Goal: Register for event/course

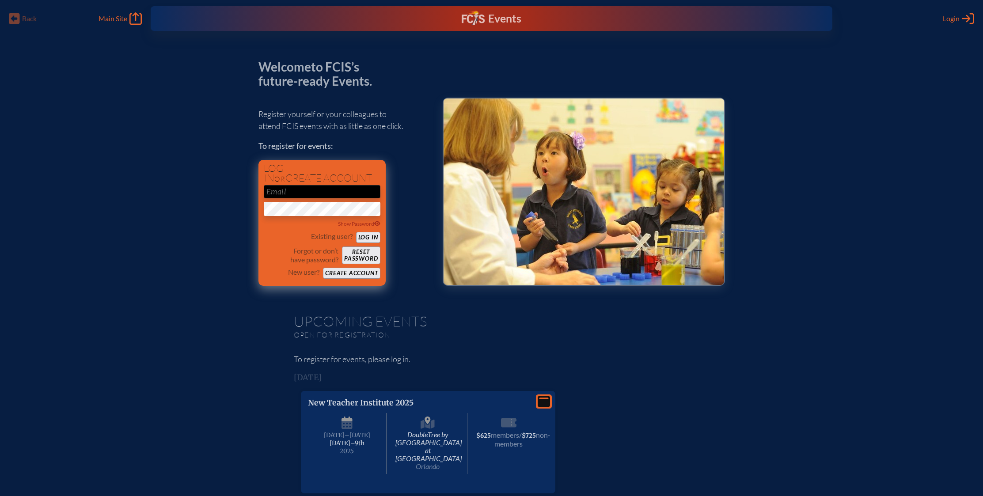
type input "[EMAIL_ADDRESS][DOMAIN_NAME]"
click at [366, 237] on button "Log in" at bounding box center [368, 237] width 24 height 11
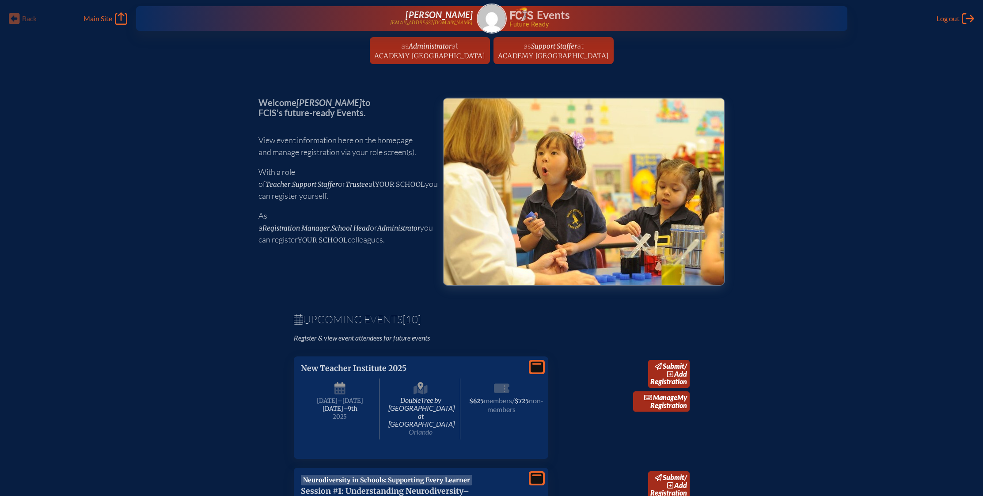
scroll to position [153, 0]
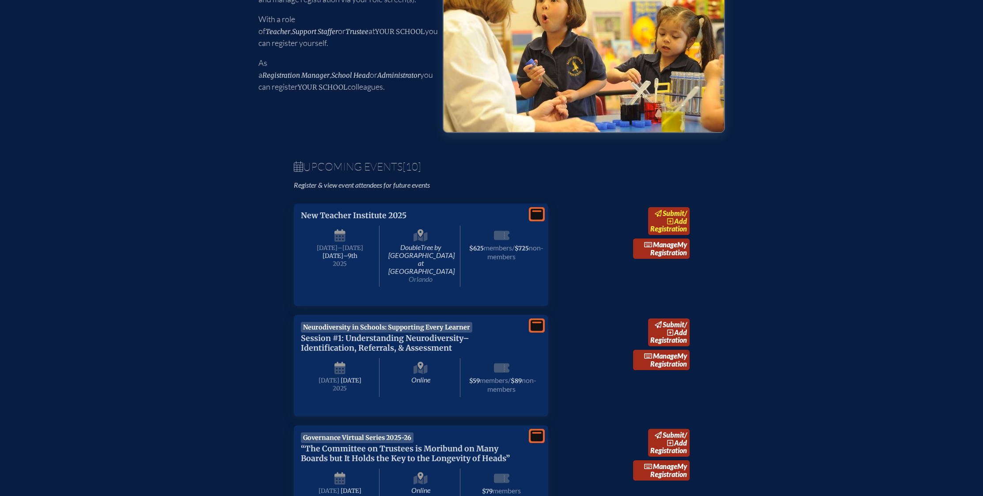
click at [677, 223] on span "add" at bounding box center [680, 221] width 13 height 8
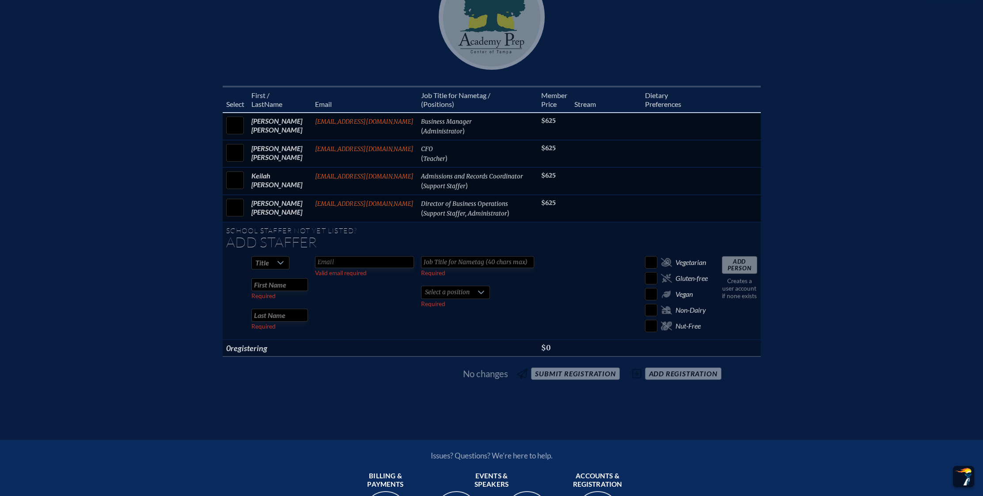
scroll to position [315, 0]
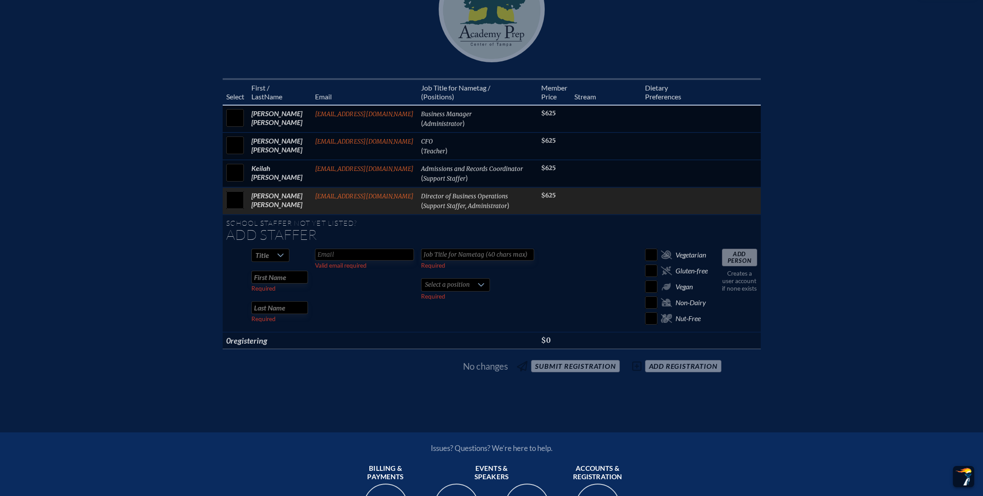
click at [230, 194] on input "checkbox" at bounding box center [235, 200] width 22 height 22
checkbox input "true"
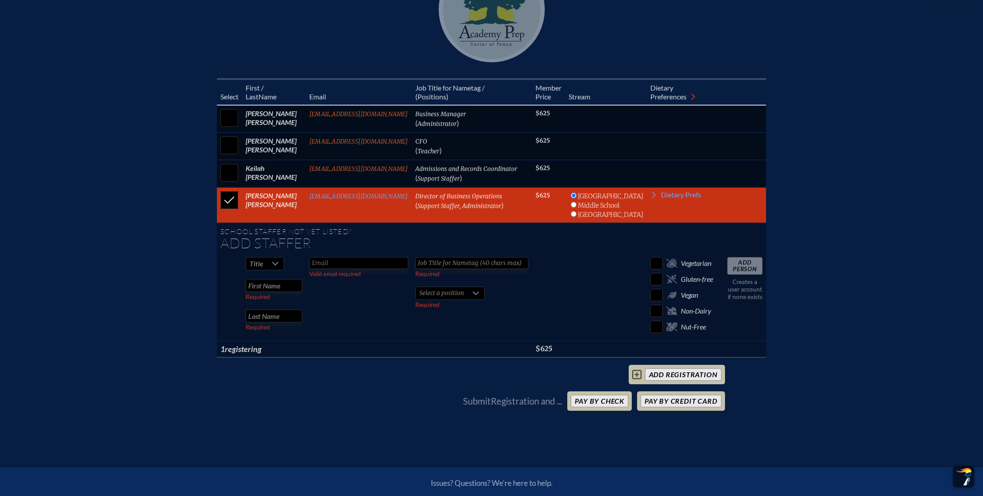
click at [271, 279] on input "text" at bounding box center [274, 285] width 57 height 13
click at [285, 279] on input "text" at bounding box center [274, 285] width 57 height 13
click at [577, 202] on input "radio" at bounding box center [574, 205] width 6 height 6
radio input "true"
click at [276, 279] on input "text" at bounding box center [274, 285] width 57 height 13
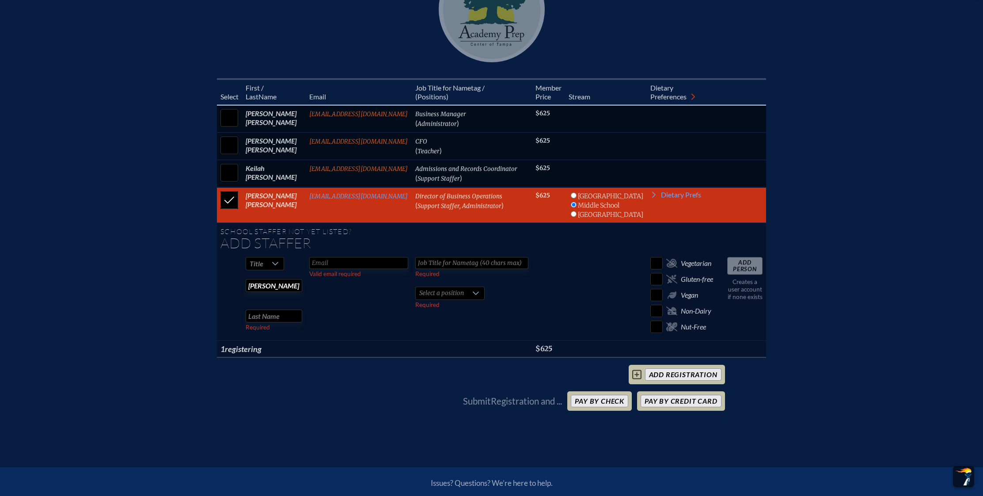
type input "[PERSON_NAME]"
click at [263, 310] on input "text" at bounding box center [274, 316] width 57 height 13
type input "[PERSON_NAME]"
click at [434, 257] on input "text" at bounding box center [471, 263] width 113 height 12
type input "History Teacher"
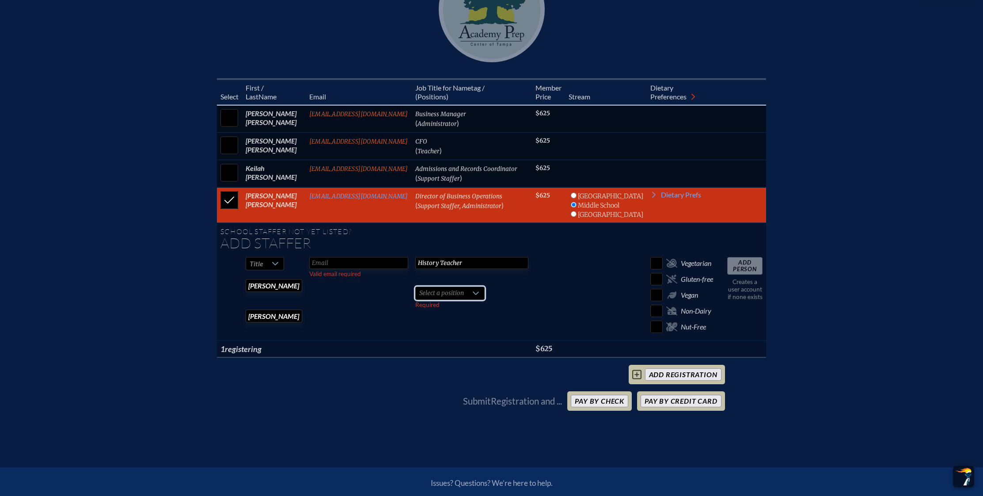
click at [468, 287] on span "Select a position" at bounding box center [442, 293] width 52 height 12
click at [450, 347] on li "Teacher" at bounding box center [455, 348] width 68 height 12
click at [451, 287] on div at bounding box center [453, 293] width 17 height 12
click at [355, 257] on input "text" at bounding box center [358, 263] width 99 height 12
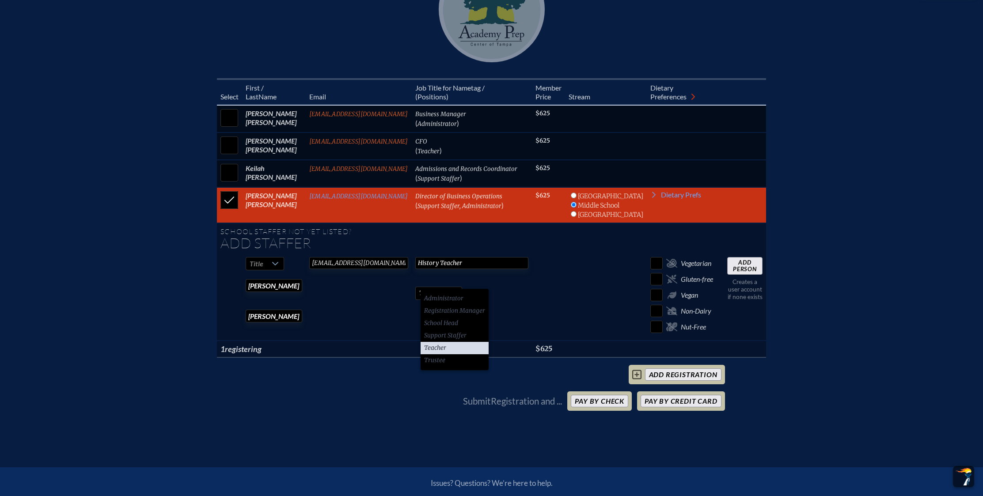
type input "[EMAIL_ADDRESS][DOMAIN_NAME]"
click at [582, 266] on td at bounding box center [606, 297] width 82 height 87
click at [470, 348] on li "Teacher" at bounding box center [455, 348] width 68 height 12
click at [737, 257] on input "Add Person" at bounding box center [744, 266] width 35 height 18
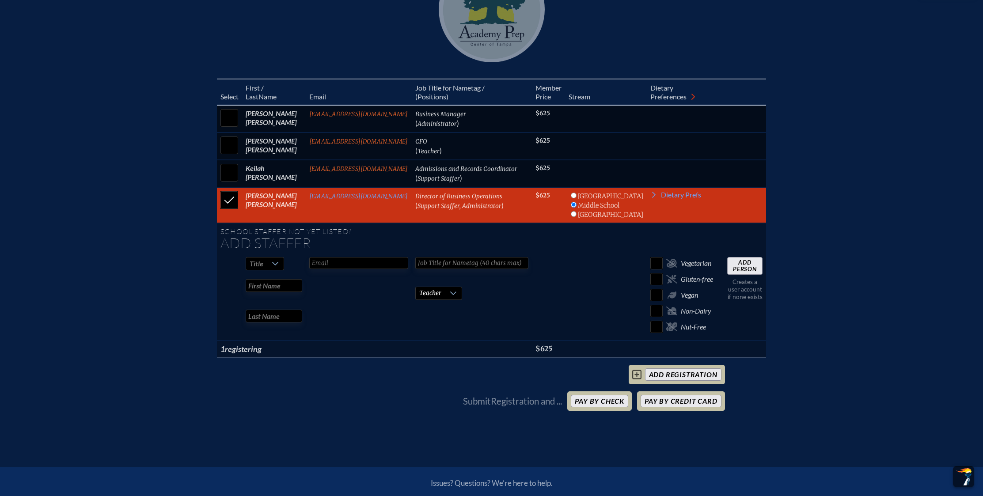
checkbox input "false"
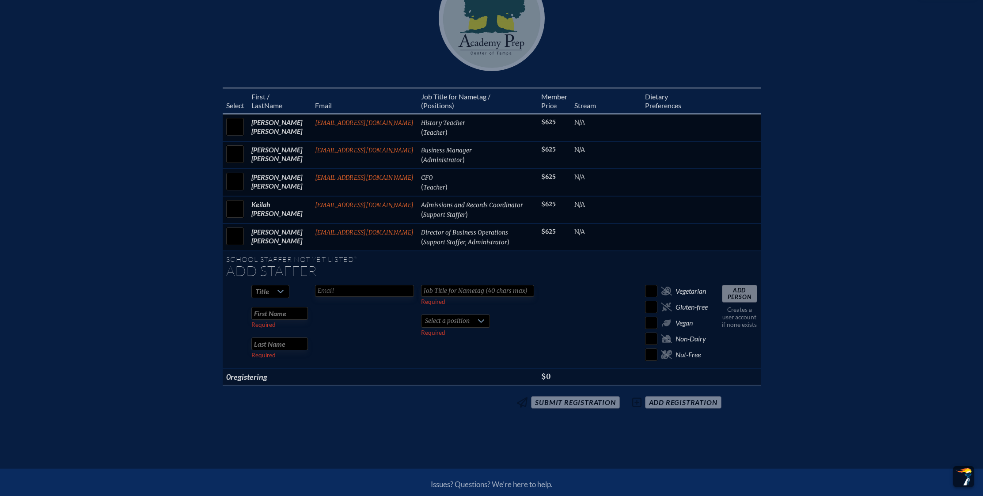
scroll to position [305, 0]
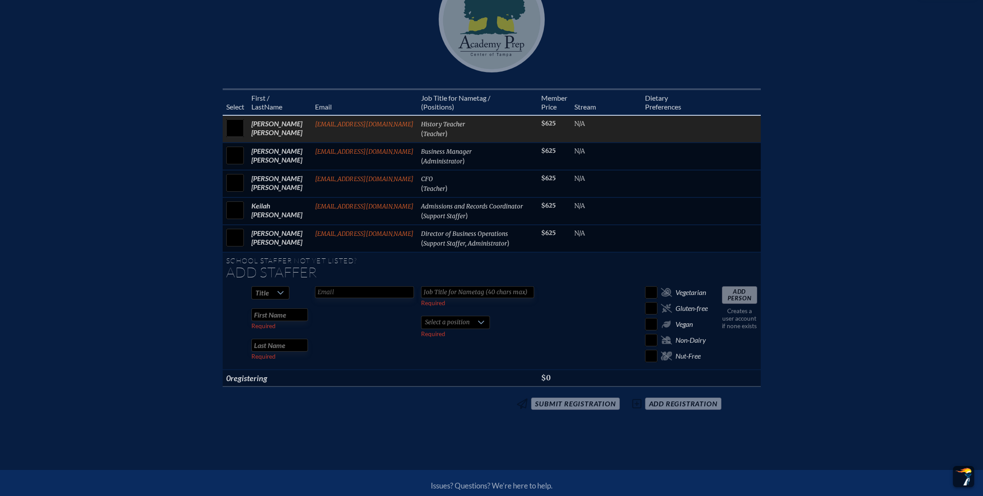
click at [236, 117] on input "checkbox" at bounding box center [235, 128] width 22 height 22
checkbox input "true"
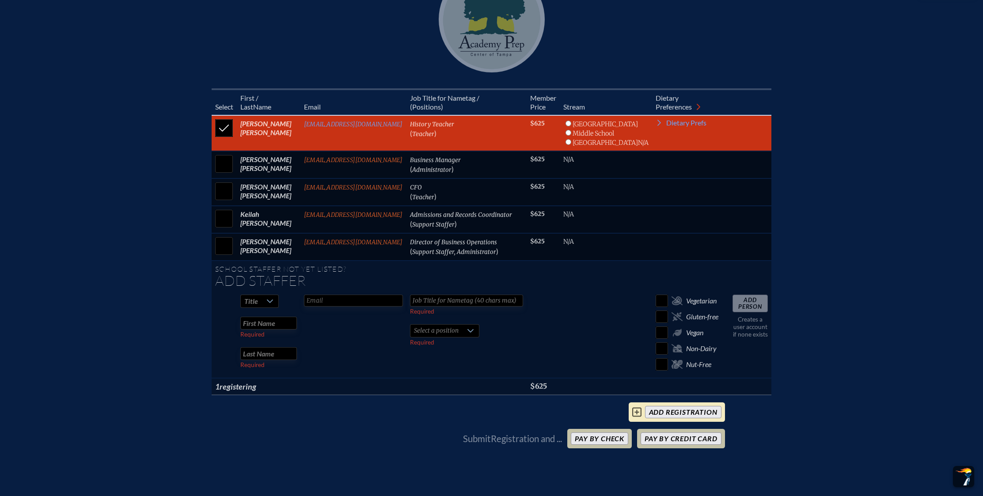
click at [660, 407] on input "add Registration" at bounding box center [683, 412] width 76 height 12
click at [614, 435] on button "Pay by Check" at bounding box center [599, 439] width 57 height 12
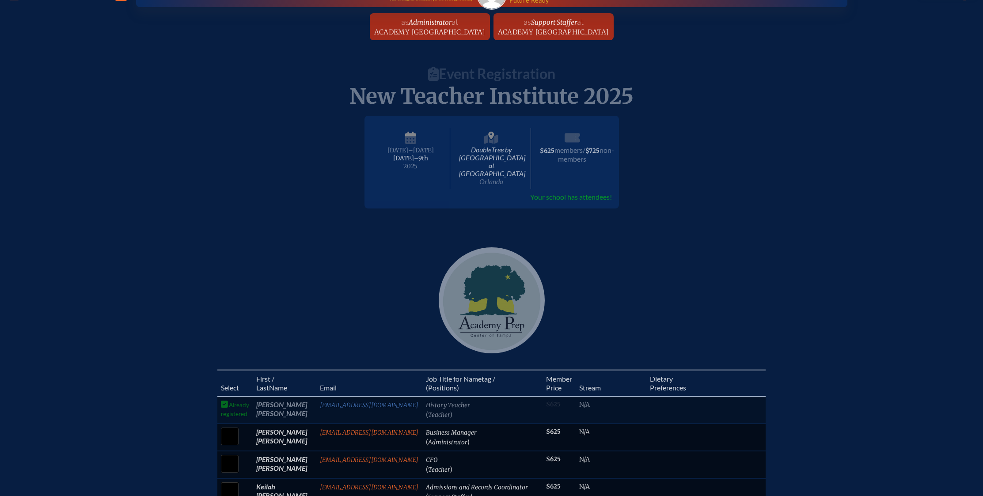
scroll to position [0, 0]
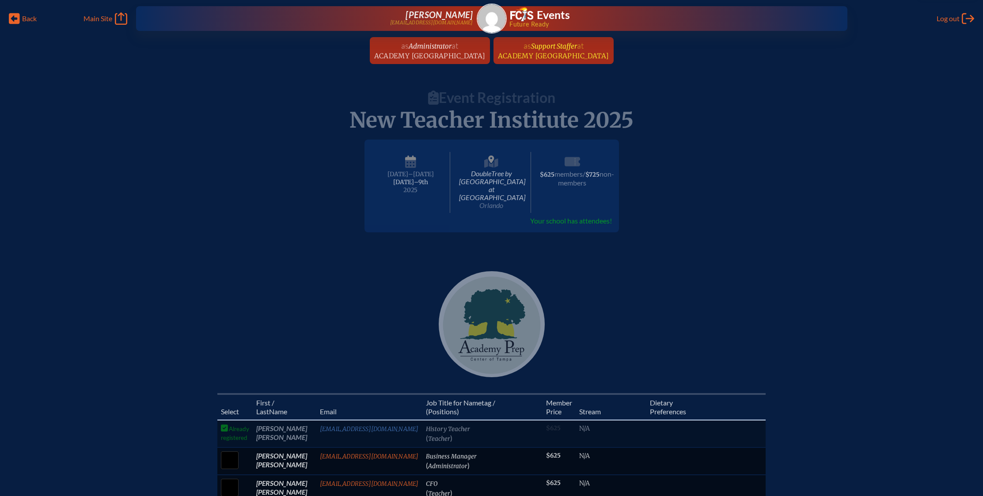
click at [555, 55] on span "Academy [GEOGRAPHIC_DATA]" at bounding box center [553, 56] width 111 height 8
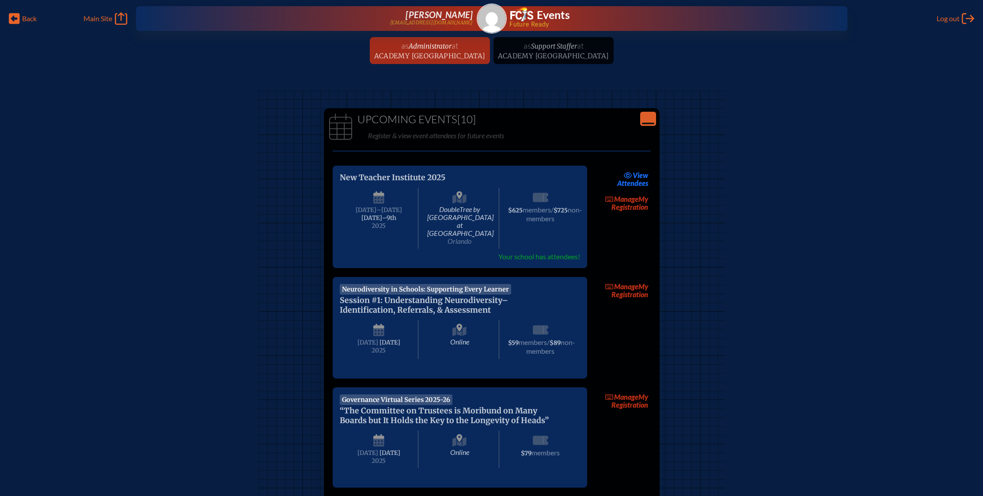
click at [529, 54] on ul "as Administrator at [GEOGRAPHIC_DATA] since [DATE] as Support Staffer at [GEOGR…" at bounding box center [491, 53] width 983 height 32
click at [563, 48] on ul "as Administrator at [GEOGRAPHIC_DATA] since [DATE] as Support Staffer at [GEOGR…" at bounding box center [491, 53] width 983 height 32
click at [452, 49] on span "at" at bounding box center [455, 46] width 7 height 10
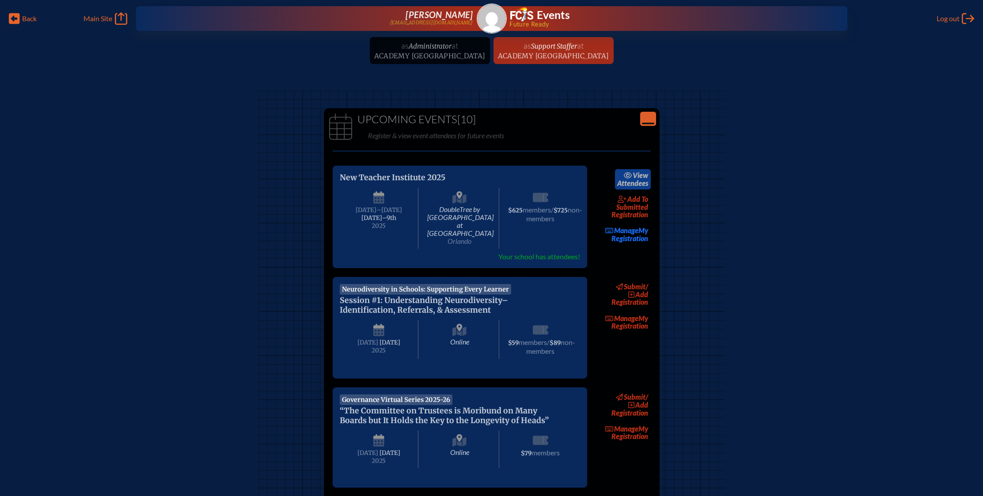
click at [633, 187] on link "view Attendees" at bounding box center [633, 179] width 36 height 20
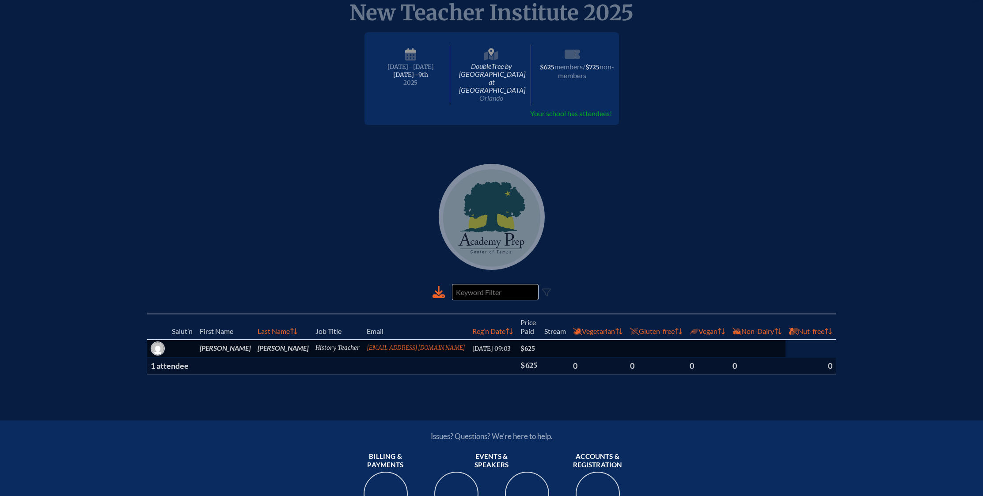
scroll to position [147, 0]
